Goal: Task Accomplishment & Management: Manage account settings

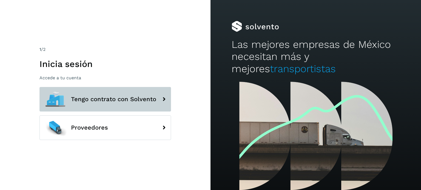
click at [115, 96] on span "Tengo contrato con Solvento" at bounding box center [113, 99] width 85 height 7
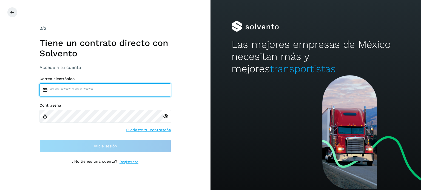
click at [105, 91] on input "email" at bounding box center [104, 90] width 131 height 13
type input "**********"
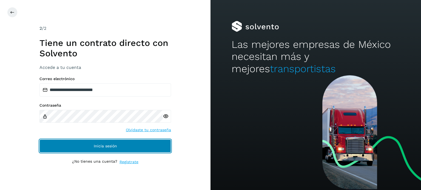
click at [116, 147] on span "Inicia sesión" at bounding box center [105, 146] width 23 height 4
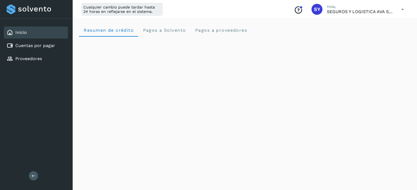
click at [402, 10] on icon at bounding box center [402, 9] width 11 height 11
click at [386, 36] on div "Cerrar sesión" at bounding box center [374, 35] width 65 height 10
